Goal: Find specific page/section: Find specific page/section

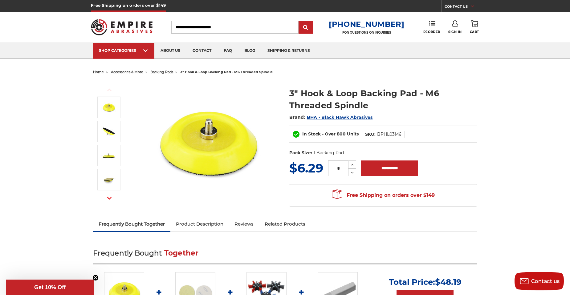
click at [138, 27] on img at bounding box center [122, 27] width 62 height 24
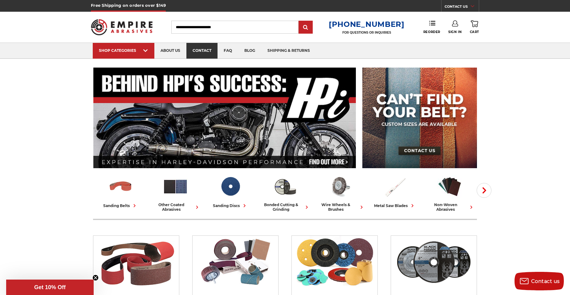
click at [200, 51] on link "contact" at bounding box center [201, 51] width 31 height 16
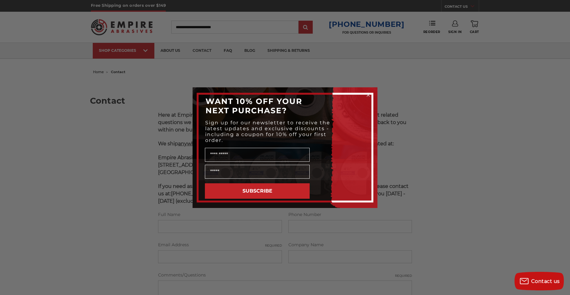
click at [412, 115] on div "Close dialog WANT 10% OFF YOUR NEXT PURCHASE? Sign up for our newsletter to rec…" at bounding box center [285, 147] width 570 height 295
click at [368, 95] on icon "Close dialog" at bounding box center [368, 95] width 2 height 2
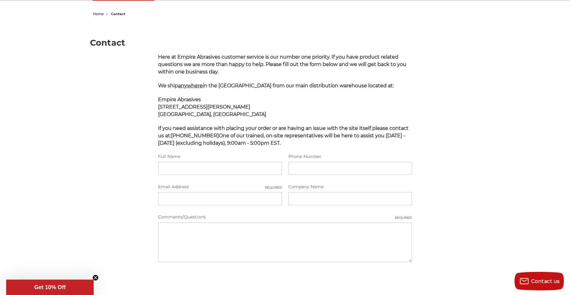
scroll to position [62, 0]
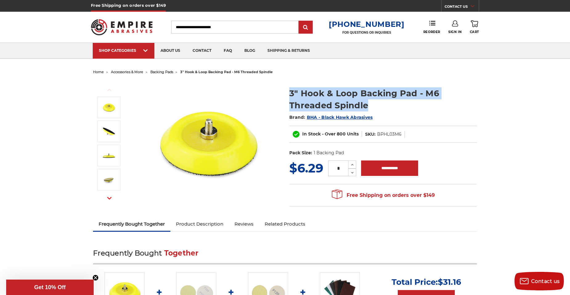
drag, startPoint x: 287, startPoint y: 92, endPoint x: 373, endPoint y: 105, distance: 86.7
click at [373, 105] on section "3" Hook & Loop Backing Pad - M6 Threaded Spindle Brand: BHA - Black Hawk Abrasi…" at bounding box center [383, 120] width 196 height 78
drag, startPoint x: 373, startPoint y: 105, endPoint x: 354, endPoint y: 99, distance: 19.5
copy h1 "3" Hook & Loop Backing Pad - M6 Threaded Spindle"
drag, startPoint x: 363, startPoint y: 101, endPoint x: 337, endPoint y: 95, distance: 26.2
